Goal: Task Accomplishment & Management: Use online tool/utility

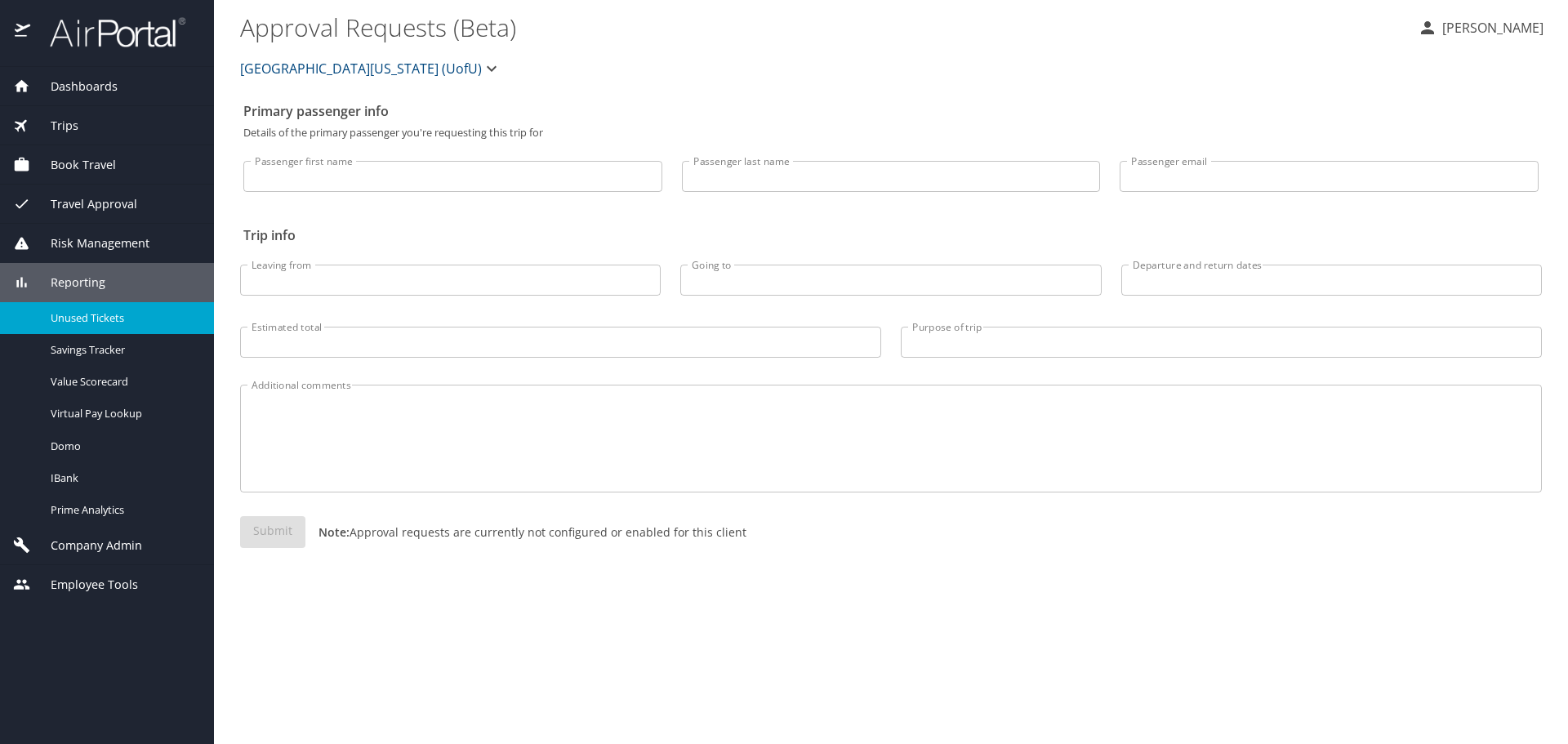
click at [97, 84] on span "Dashboards" at bounding box center [74, 86] width 88 height 18
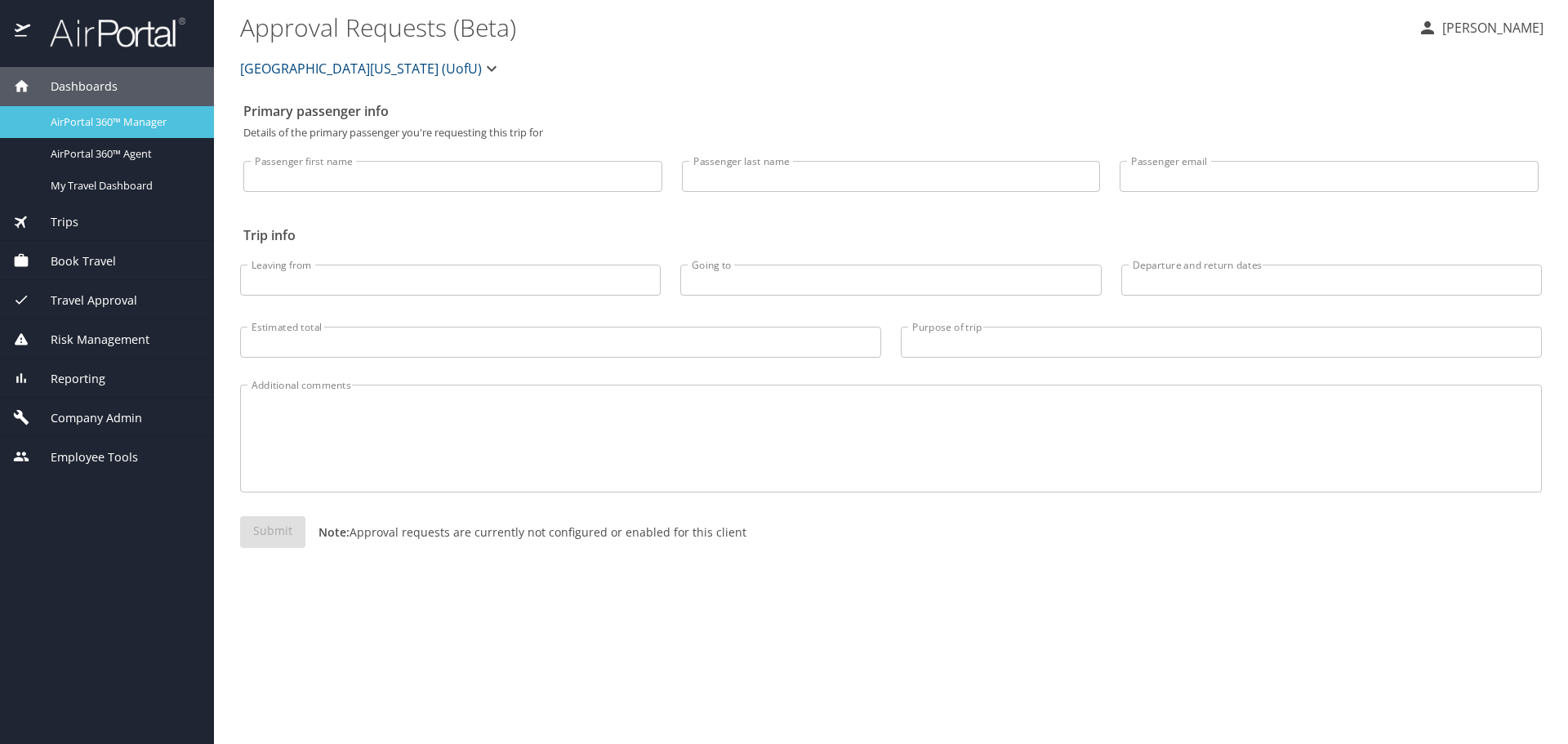
click at [98, 123] on span "AirPortal 360™ Manager" at bounding box center [122, 122] width 144 height 16
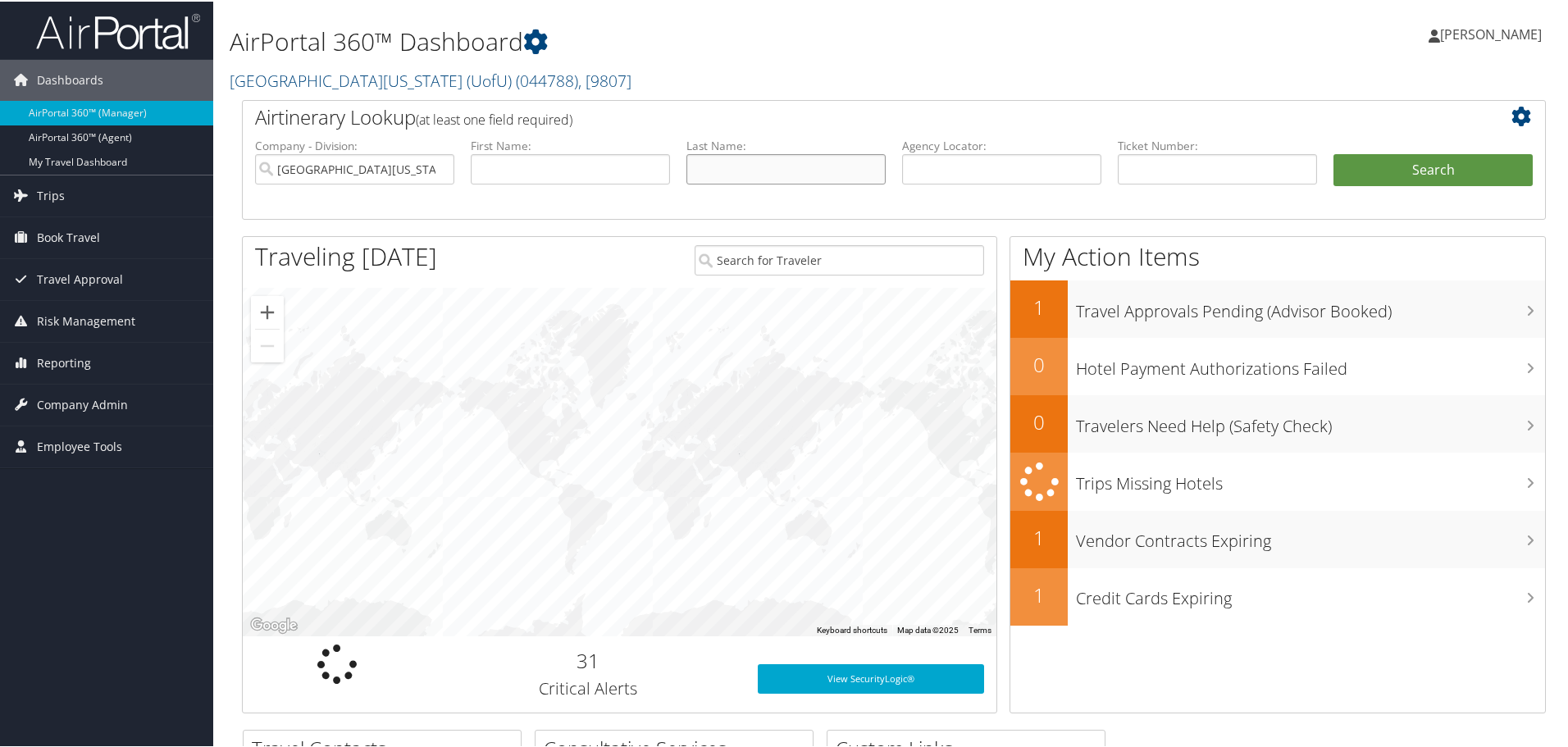
click at [733, 163] on input "text" at bounding box center [785, 168] width 199 height 30
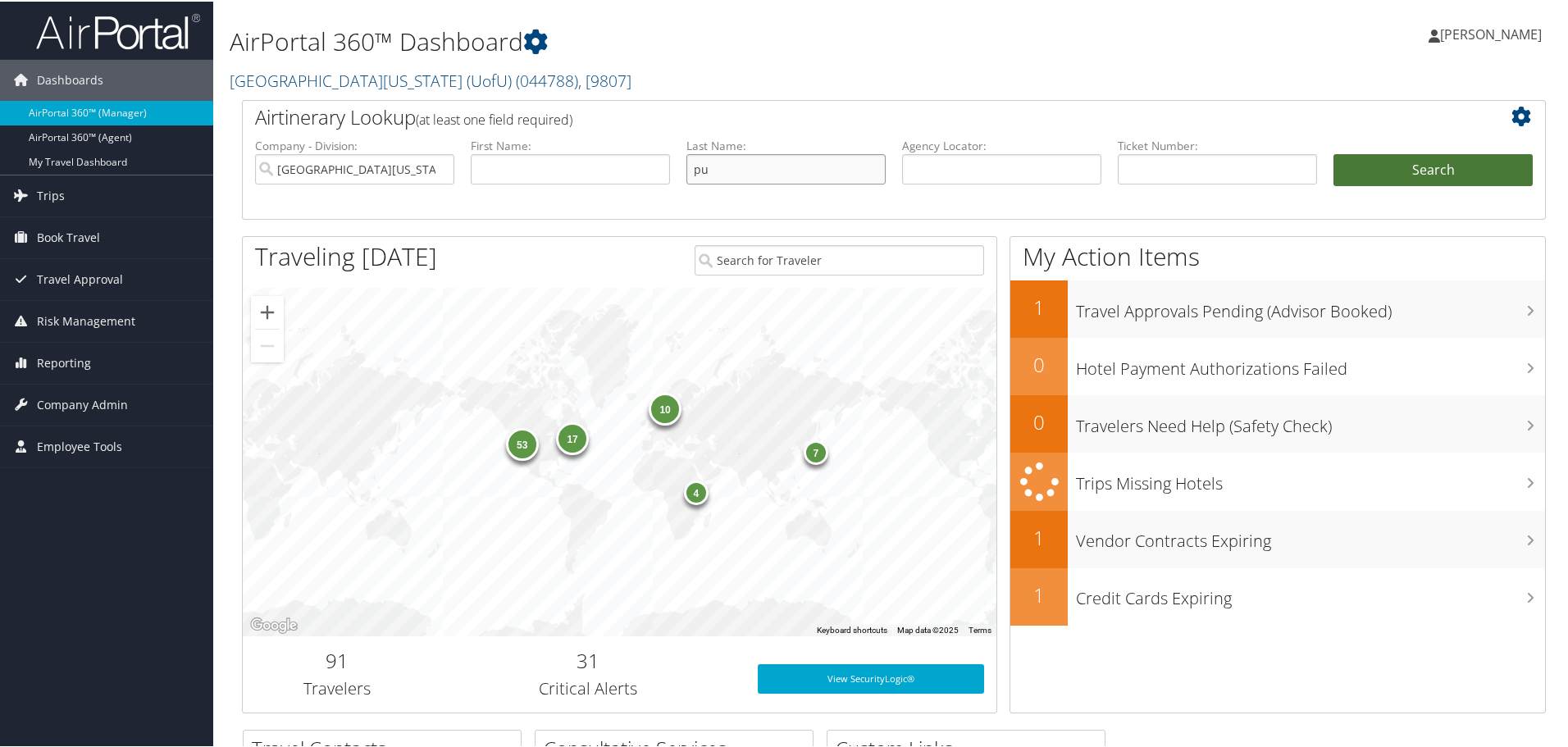
type input "pu"
click at [1439, 174] on button "Search" at bounding box center [1433, 169] width 199 height 32
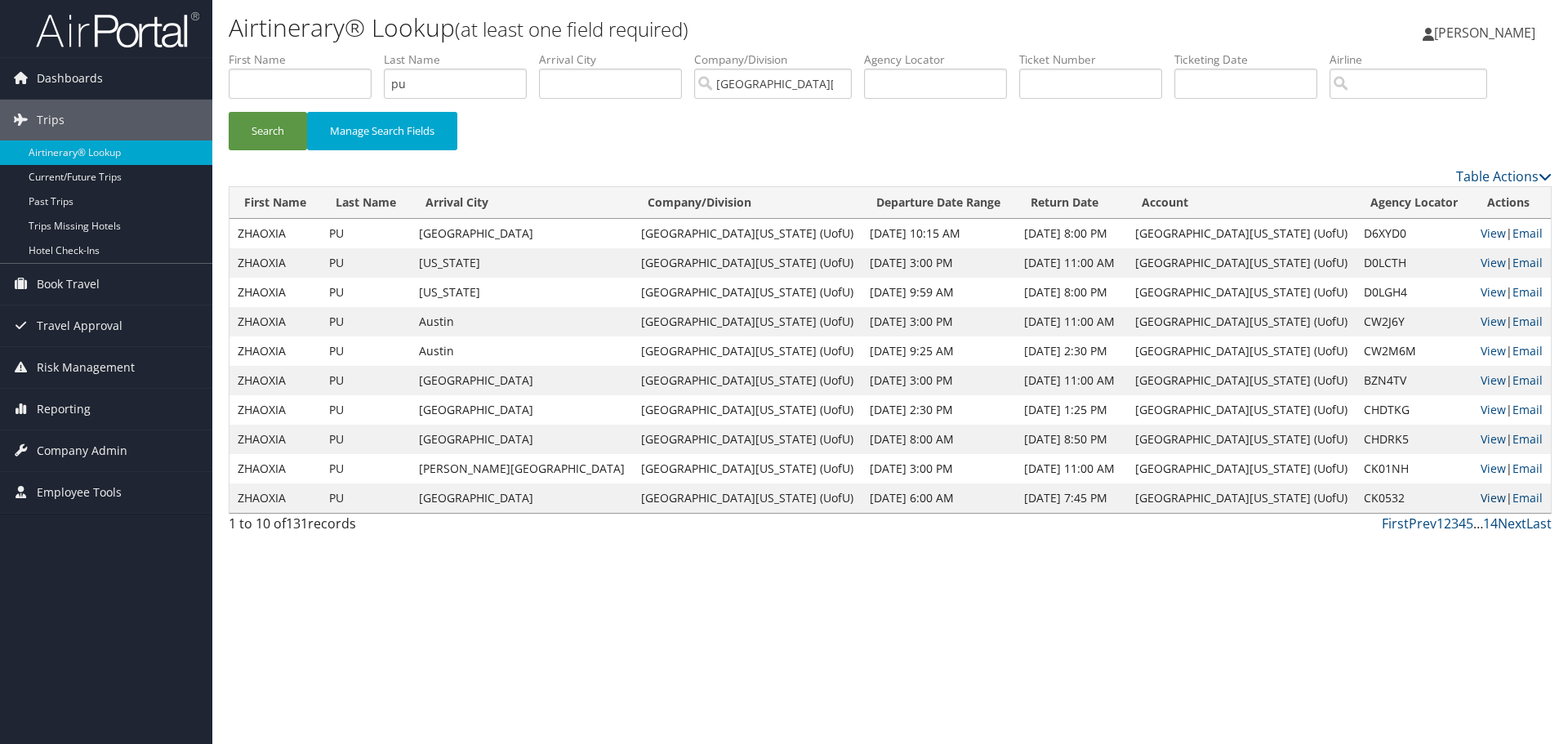
click at [1481, 498] on link "View" at bounding box center [1494, 498] width 25 height 16
click at [72, 410] on span "Reporting" at bounding box center [63, 409] width 54 height 41
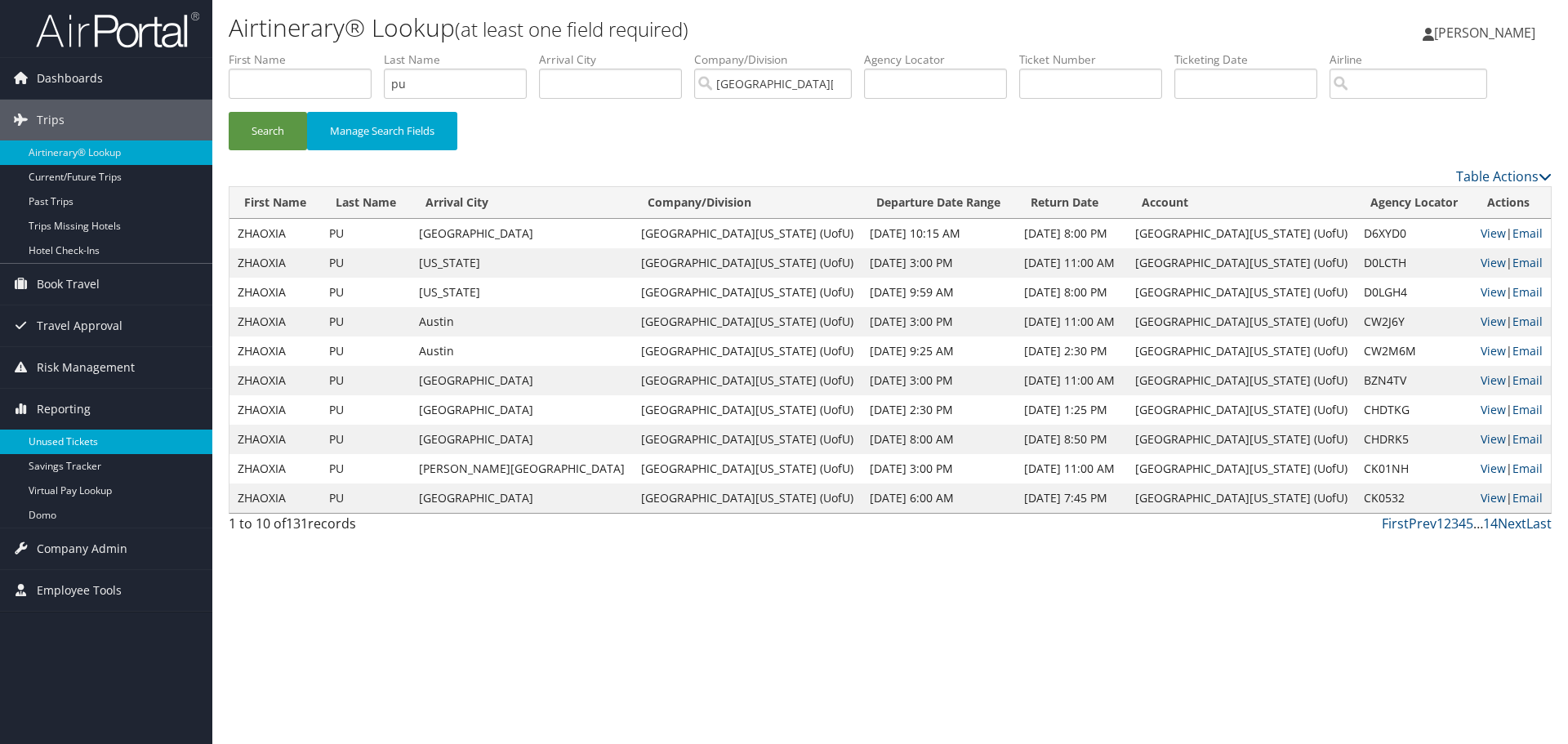
click at [72, 446] on link "Unused Tickets" at bounding box center [105, 441] width 212 height 24
